Goal: Task Accomplishment & Management: Complete application form

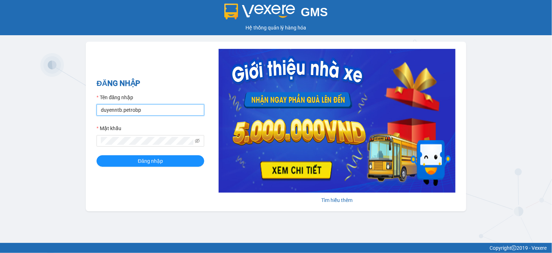
click at [108, 108] on input "duyenntb.petrobp" at bounding box center [151, 109] width 108 height 11
type input "thanglh.petrobp"
click at [97, 155] on button "Đăng nhập" at bounding box center [151, 160] width 108 height 11
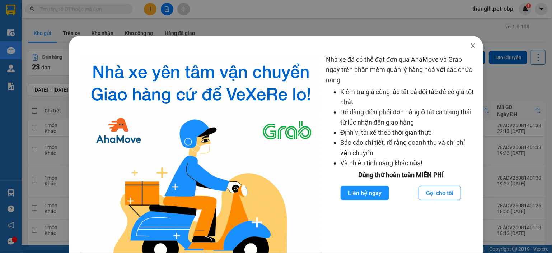
click at [470, 43] on icon "close" at bounding box center [473, 46] width 6 height 6
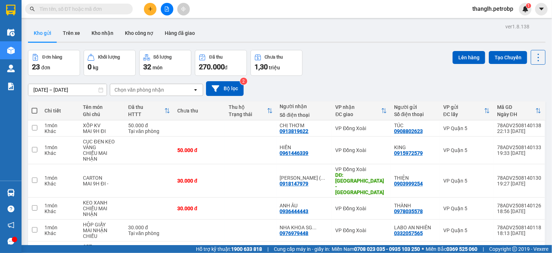
click at [152, 8] on icon "plus" at bounding box center [150, 8] width 5 height 5
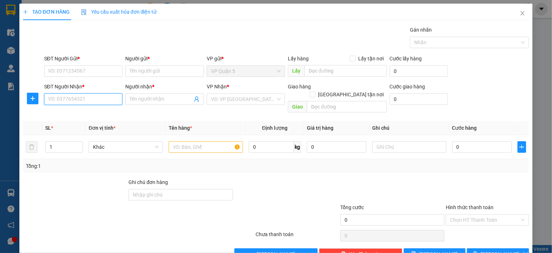
click at [76, 99] on input "SĐT Người Nhận *" at bounding box center [83, 98] width 79 height 11
type input "0975167016"
click at [85, 116] on div "0975167016 - THẢO HƯƠNG" at bounding box center [83, 113] width 71 height 8
type input "THẢO HƯƠNG"
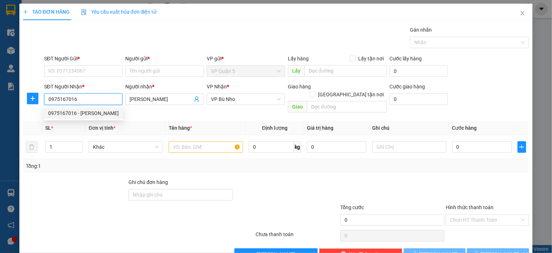
type input "280.000"
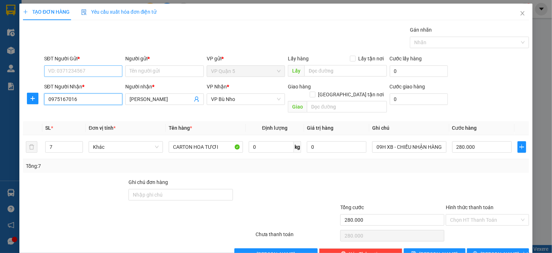
type input "0975167016"
click at [102, 67] on input "SĐT Người Gửi *" at bounding box center [83, 70] width 79 height 11
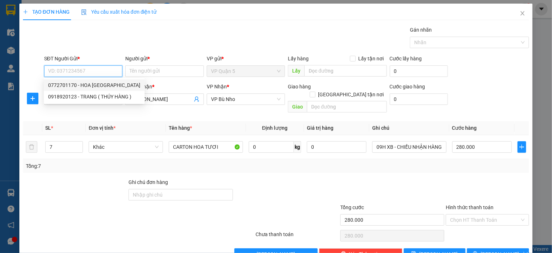
click at [106, 85] on div "0772701170 - HOA ĐÀ LẠT" at bounding box center [94, 85] width 92 height 8
type input "0772701170"
type input "HOA ĐÀ LẠT"
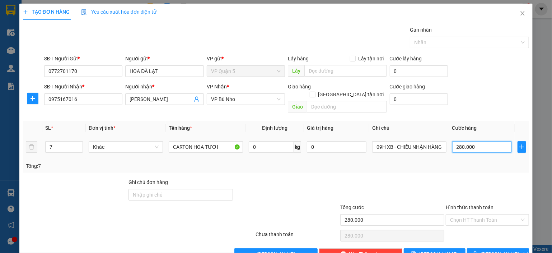
click at [467, 142] on input "280.000" at bounding box center [482, 146] width 60 height 11
type input "0"
type input "7"
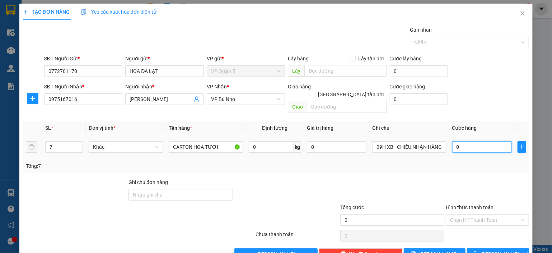
type input "7"
type input "07"
type input "72"
type input "072"
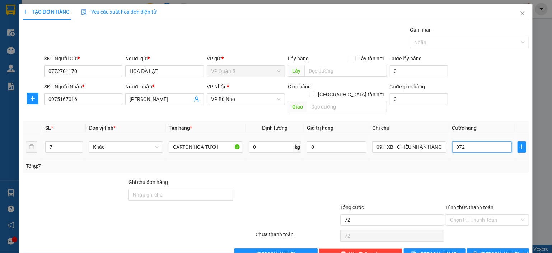
type input "720"
type input "0.720"
type input "72"
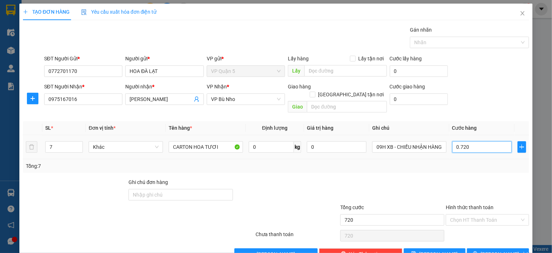
type input "072"
type input "7"
type input "07"
type input "0"
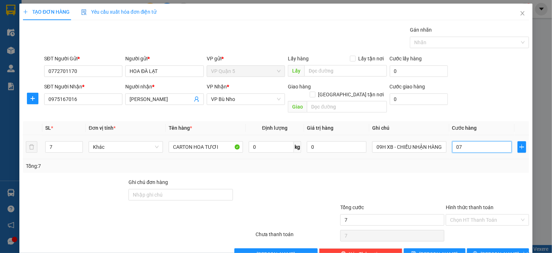
type input "0"
type input "4"
type input "04"
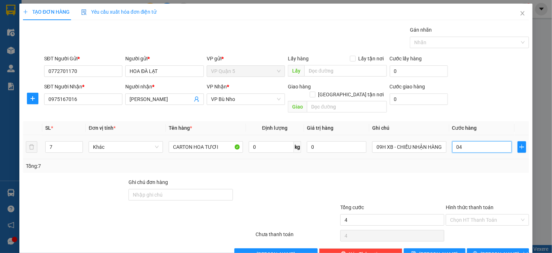
type input "42"
type input "042"
type input "420"
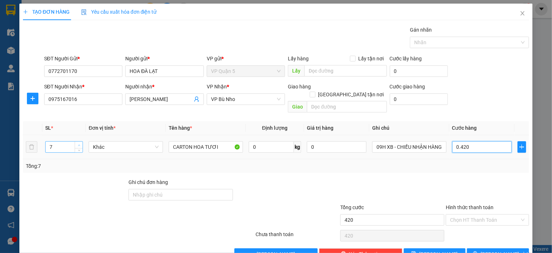
type input "0.420"
type input "420.000"
click at [81, 141] on span "Increase Value" at bounding box center [79, 144] width 8 height 6
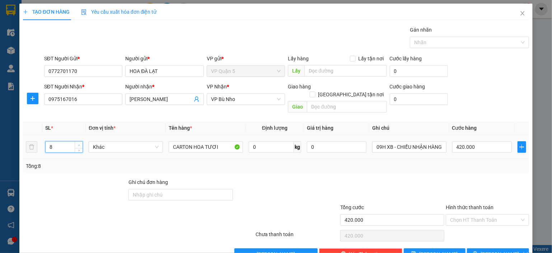
click at [81, 141] on span "Increase Value" at bounding box center [79, 144] width 8 height 6
click at [79, 143] on span "up" at bounding box center [79, 145] width 4 height 4
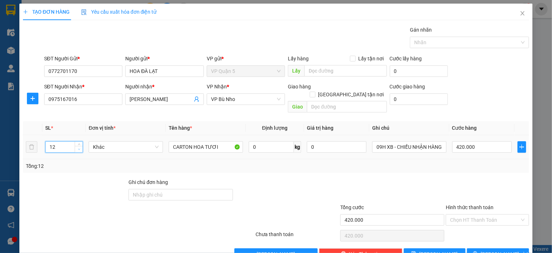
type input "11"
click at [80, 146] on span "Decrease Value" at bounding box center [79, 149] width 8 height 6
click at [132, 145] on div "Khác" at bounding box center [126, 147] width 74 height 14
type input "0"
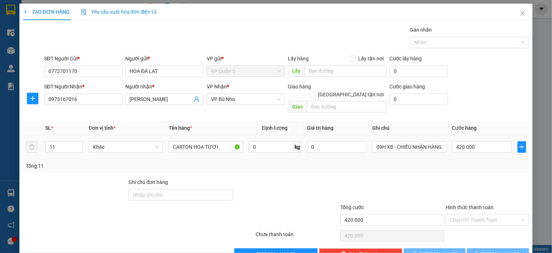
type input "0"
click at [471, 141] on input "0" at bounding box center [482, 146] width 60 height 11
type input "4"
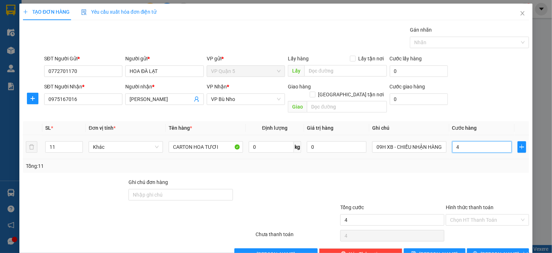
type input "42"
type input "420"
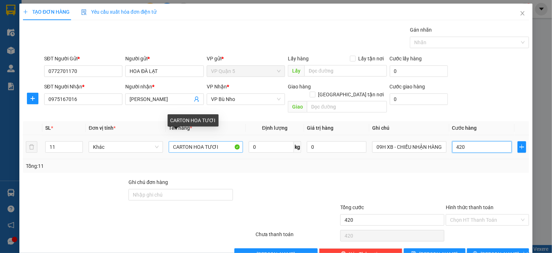
type input "420"
type input "420.000"
click at [173, 141] on input "CARTON HOA TƯƠI" at bounding box center [206, 146] width 74 height 11
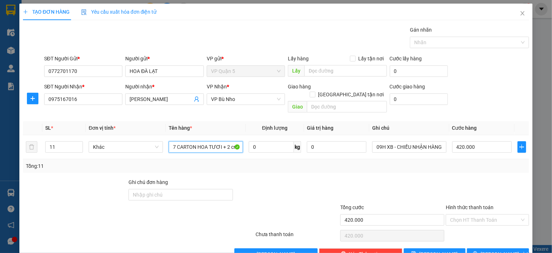
type input "7 CARTON HOA TƯƠI + 2 crt"
click at [444, 169] on div "Transit Pickup Surcharge Ids Transit Deliver Surcharge Ids Transit Deliver Surc…" at bounding box center [276, 143] width 506 height 234
click at [498, 250] on span "Lưu và In" at bounding box center [506, 254] width 50 height 8
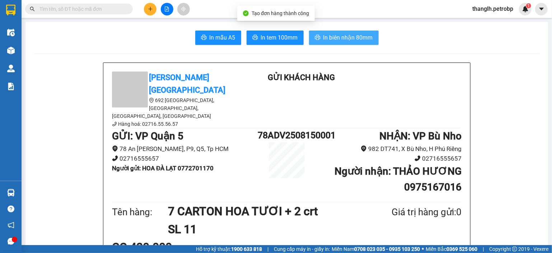
click at [336, 38] on span "In biên nhận 80mm" at bounding box center [348, 37] width 50 height 9
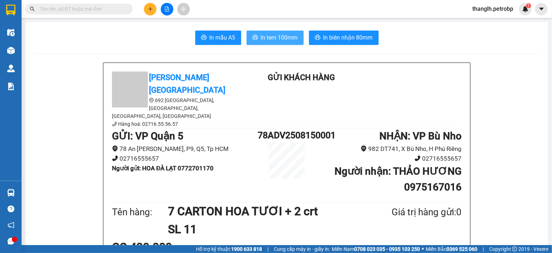
click at [265, 38] on span "In tem 100mm" at bounding box center [279, 37] width 37 height 9
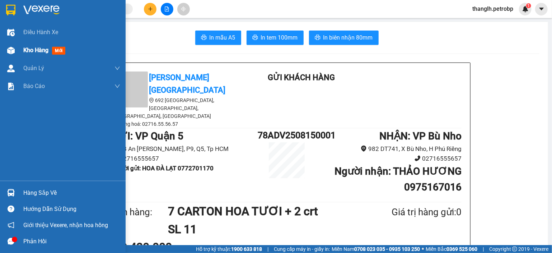
click at [20, 48] on div "Kho hàng mới" at bounding box center [63, 50] width 126 height 18
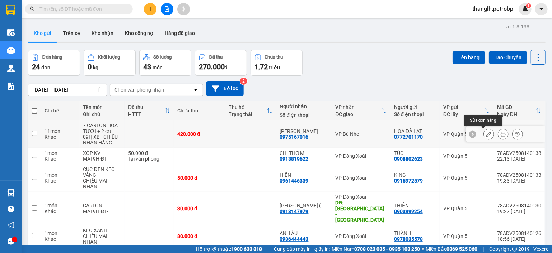
click at [486, 136] on icon at bounding box center [488, 133] width 5 height 5
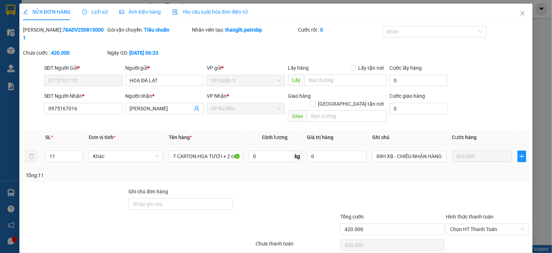
type input "0772701170"
type input "HOA ĐÀ LẠT"
type input "0975167016"
type input "THẢO HƯƠNG"
type input "420.000"
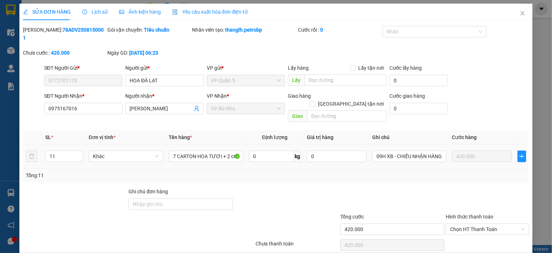
type input "420.000"
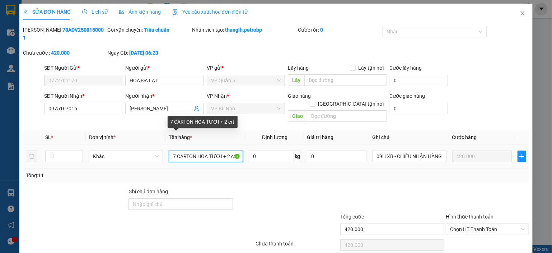
click at [174, 150] on input "7 CARTON HOA TƯƠI + 2 crt" at bounding box center [206, 155] width 74 height 11
type input "9 CARTON HOA TƯƠI + 2 crt"
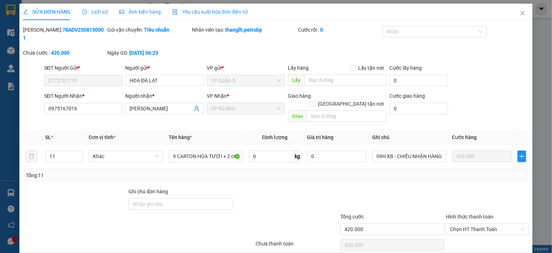
click at [267, 187] on div at bounding box center [287, 199] width 106 height 25
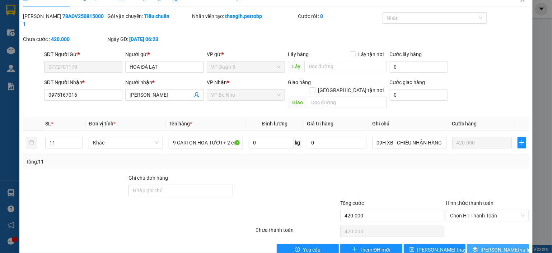
click at [508, 244] on button "Lưu và In" at bounding box center [498, 249] width 62 height 11
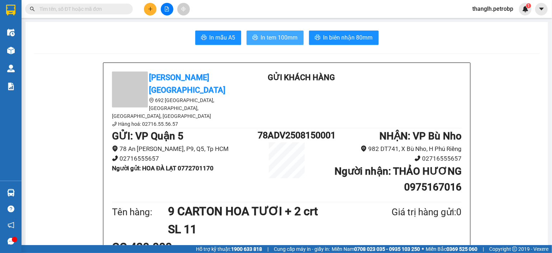
click at [280, 40] on span "In tem 100mm" at bounding box center [279, 37] width 37 height 9
